Goal: Navigation & Orientation: Find specific page/section

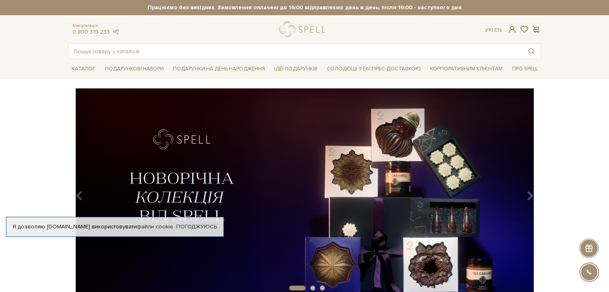
click at [228, 129] on img at bounding box center [304, 192] width 472 height 209
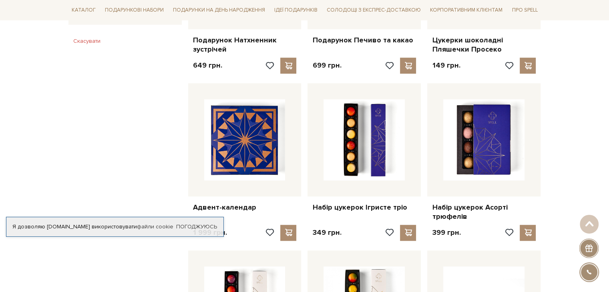
scroll to position [569, 0]
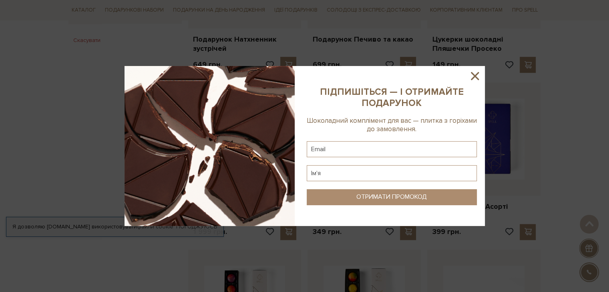
click at [476, 76] on icon at bounding box center [475, 76] width 8 height 8
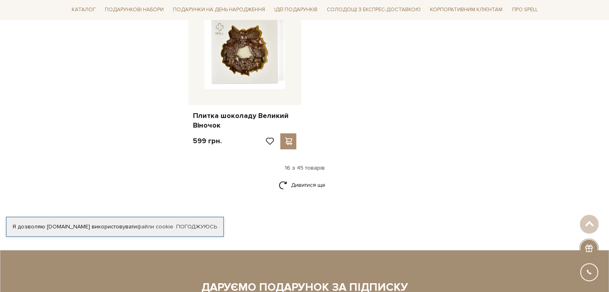
scroll to position [994, 0]
click at [304, 180] on link "Дивитися ще" at bounding box center [305, 185] width 52 height 14
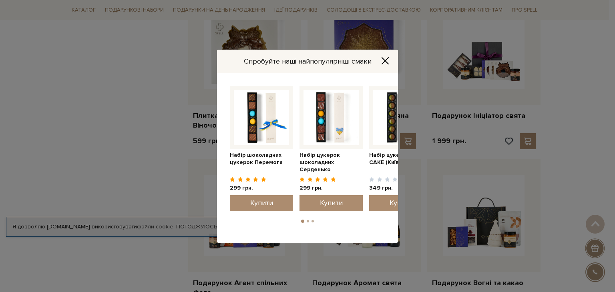
click at [383, 63] on icon "Close" at bounding box center [385, 61] width 8 height 8
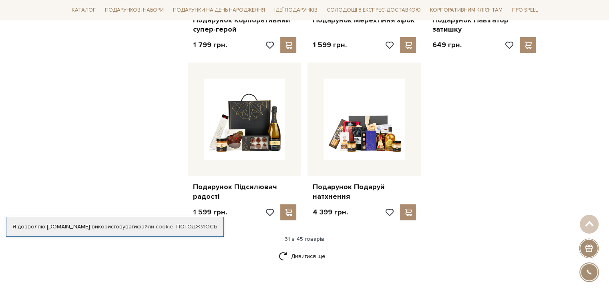
scroll to position [1760, 0]
click at [313, 254] on link "Дивитися ще" at bounding box center [305, 256] width 52 height 14
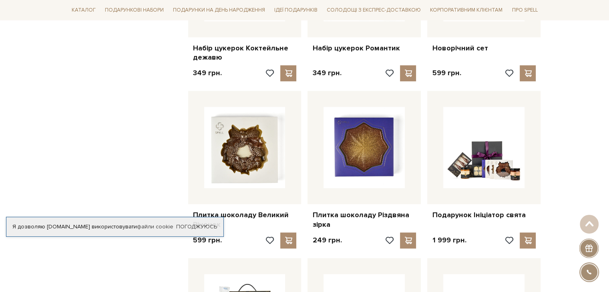
scroll to position [906, 0]
